Goal: Obtain resource: Download file/media

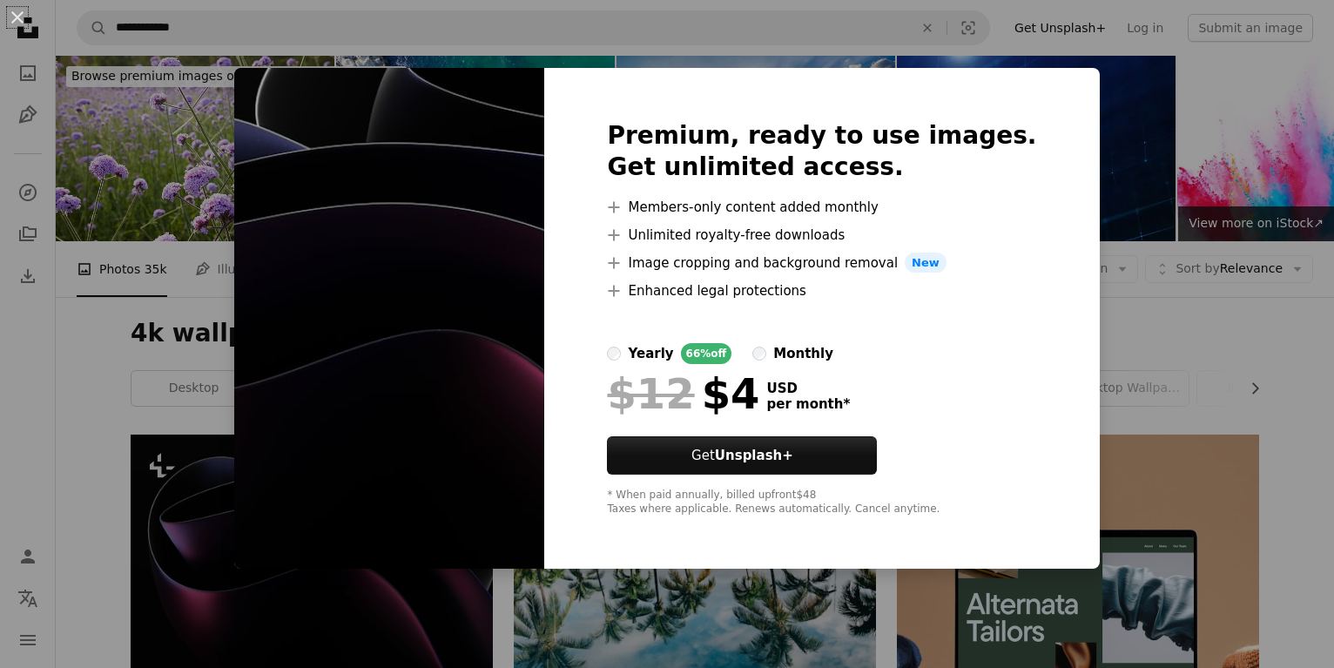
scroll to position [153, 0]
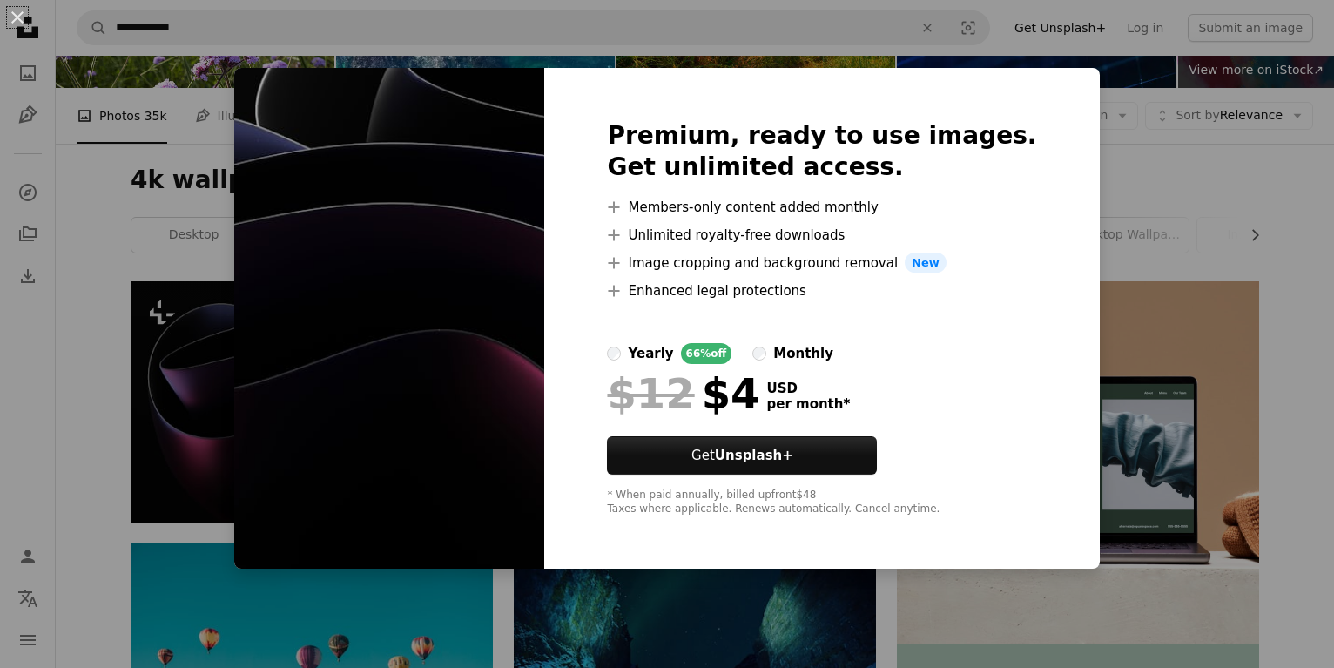
click at [1060, 477] on div "Premium, ready to use images. Get unlimited access. A plus sign Members-only co…" at bounding box center [821, 318] width 554 height 501
click at [1201, 407] on div "An X shape Premium, ready to use images. Get unlimited access. A plus sign Memb…" at bounding box center [667, 334] width 1334 height 668
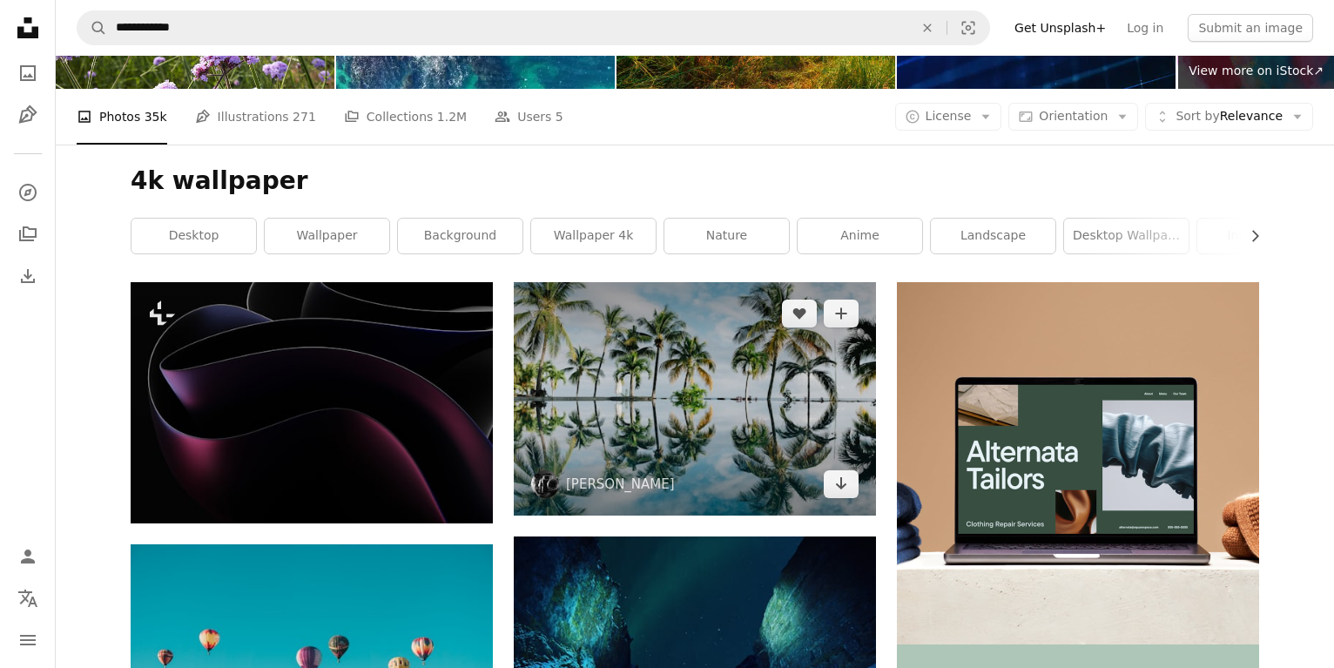
scroll to position [0, 0]
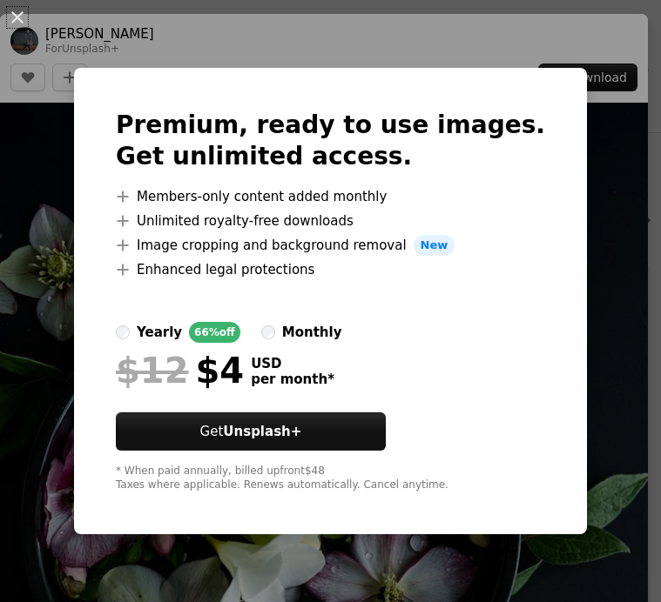
scroll to position [1392, 0]
drag, startPoint x: 598, startPoint y: 250, endPoint x: 610, endPoint y: 249, distance: 12.2
click at [602, 250] on div "An X shape Premium, ready to use images. Get unlimited access. A plus sign Memb…" at bounding box center [330, 301] width 661 height 602
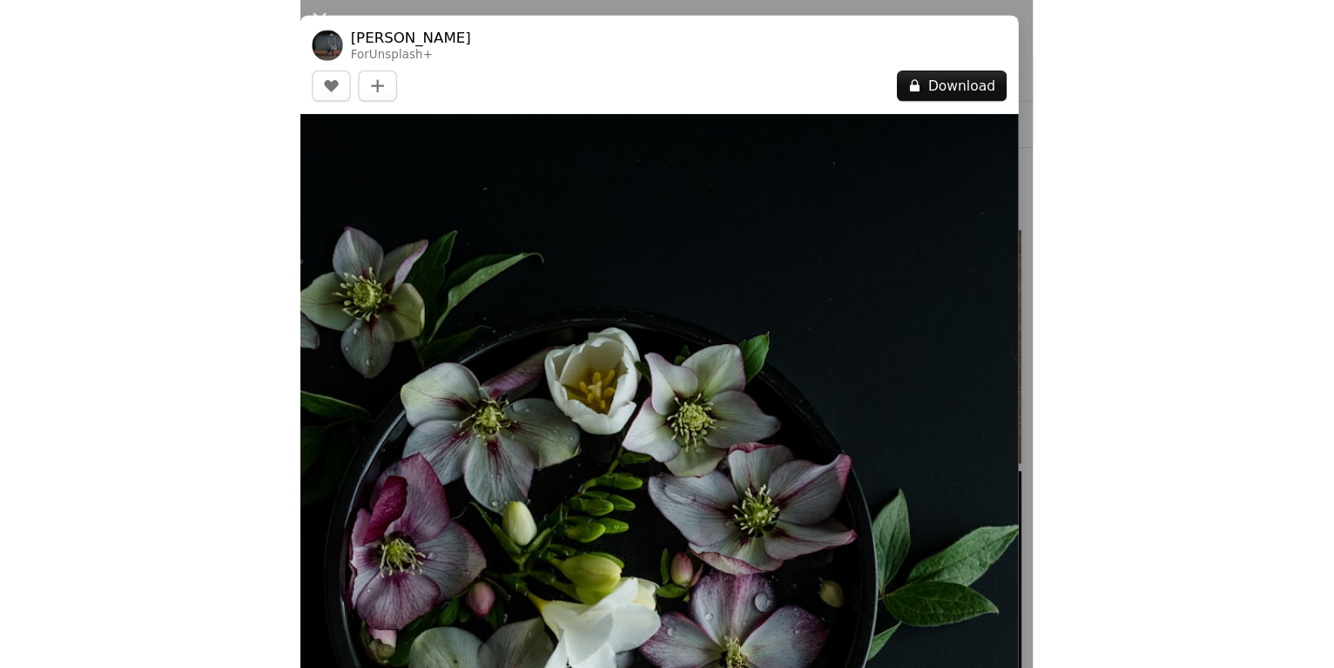
scroll to position [1392, 0]
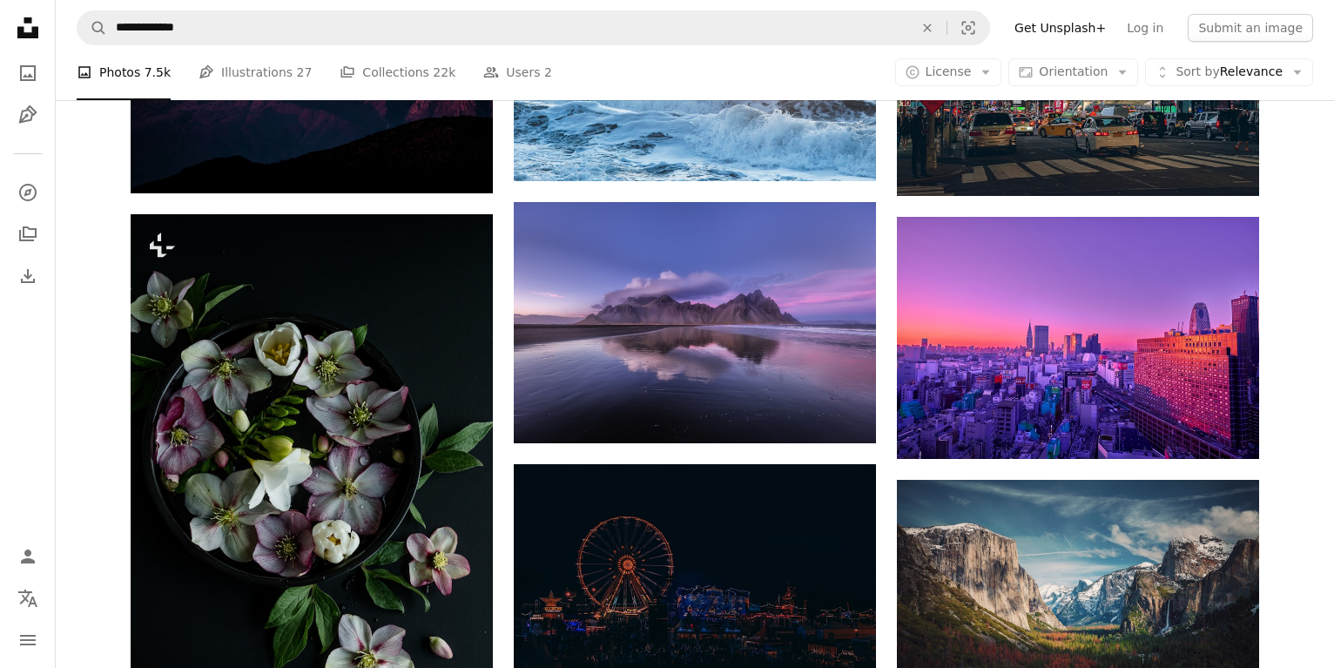
scroll to position [950, 0]
